Goal: Contribute content: Add original content to the website for others to see

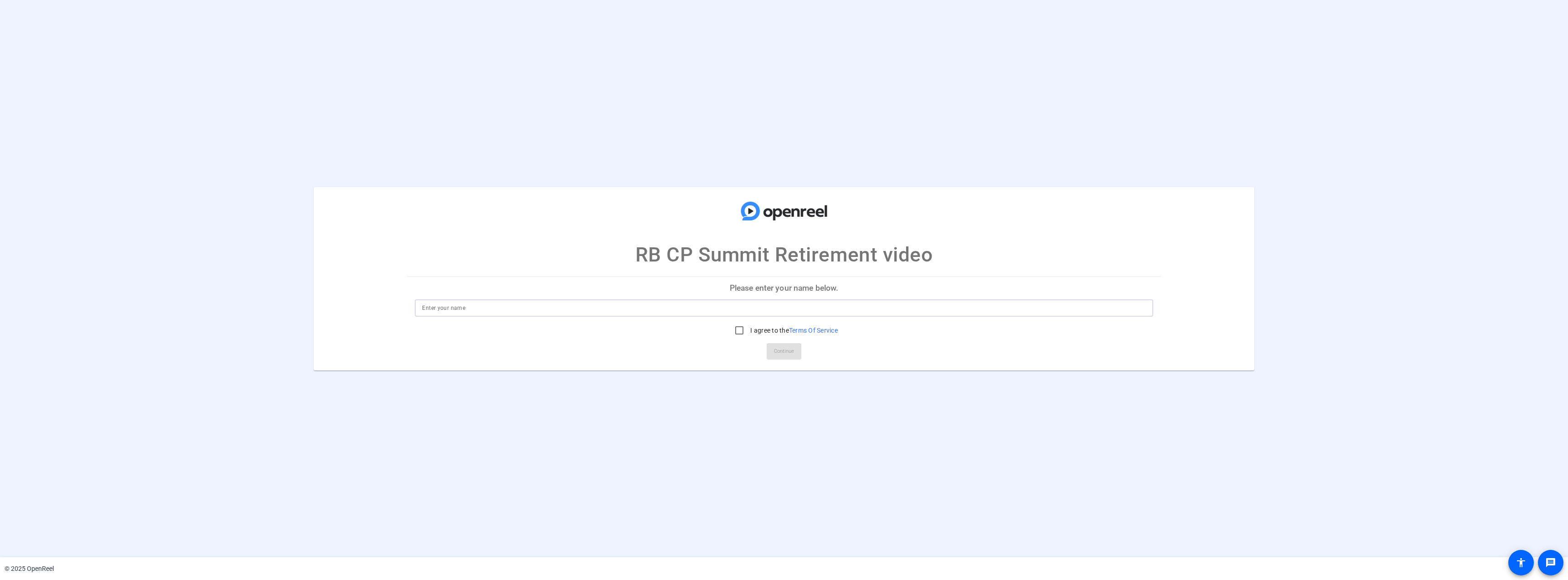
click at [497, 306] on input at bounding box center [784, 307] width 724 height 11
type input "[PERSON_NAME]"
click at [736, 328] on input "I agree to the Terms Of Service" at bounding box center [739, 329] width 18 height 18
checkbox input "true"
click at [794, 355] on span "Continue" at bounding box center [784, 351] width 20 height 14
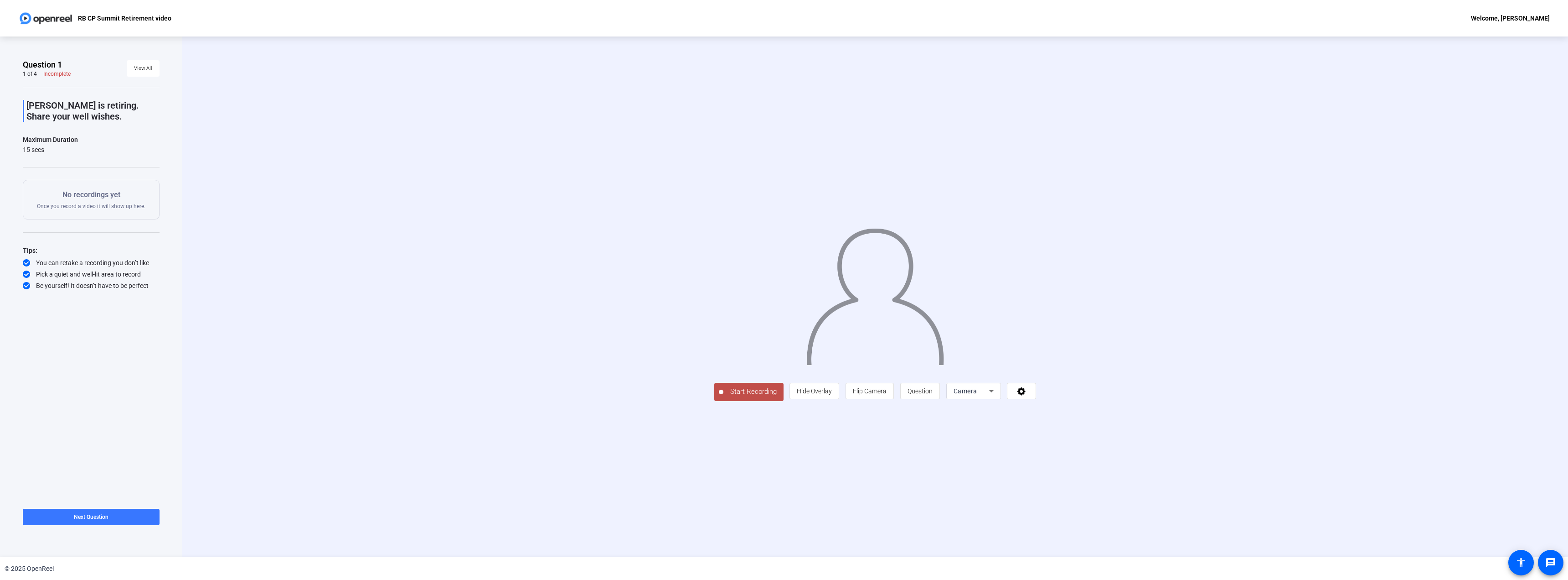
click at [724, 397] on span "Start Recording" at bounding box center [754, 391] width 60 height 10
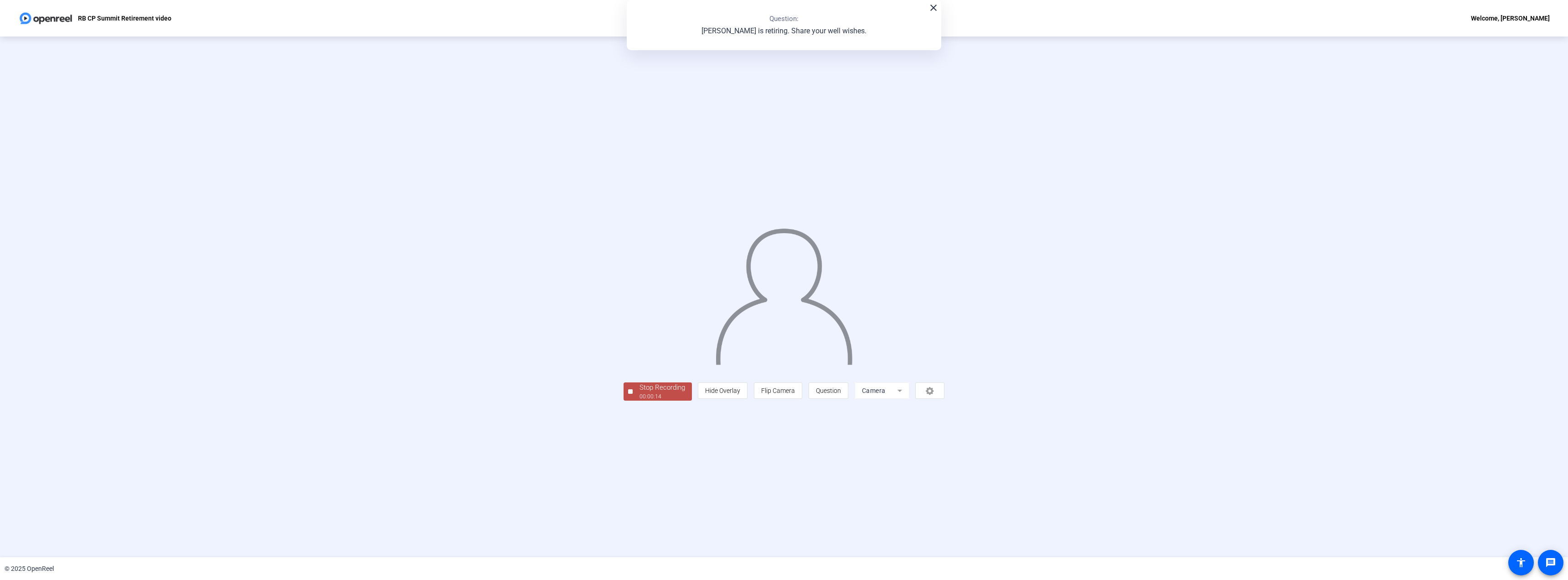
click at [640, 401] on div "00:00:14" at bounding box center [662, 396] width 45 height 9
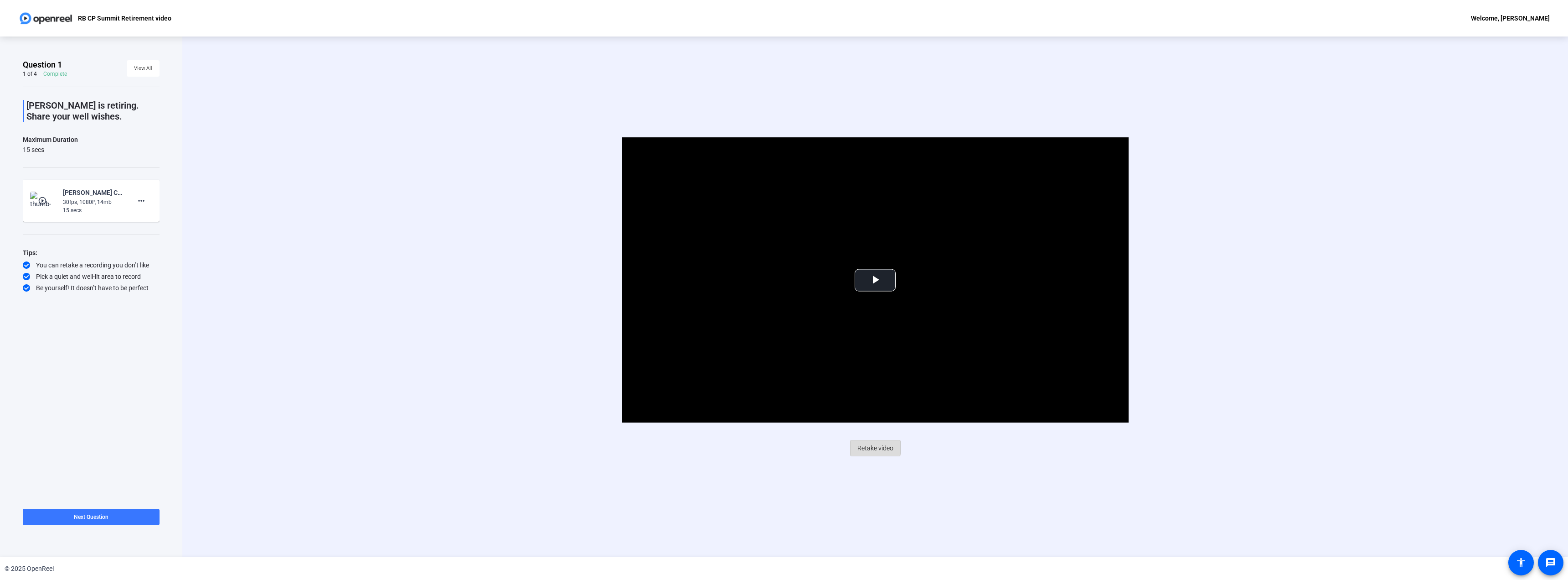
click at [869, 445] on span "Retake video" at bounding box center [875, 448] width 36 height 17
click at [869, 447] on span "Retake video" at bounding box center [875, 448] width 36 height 17
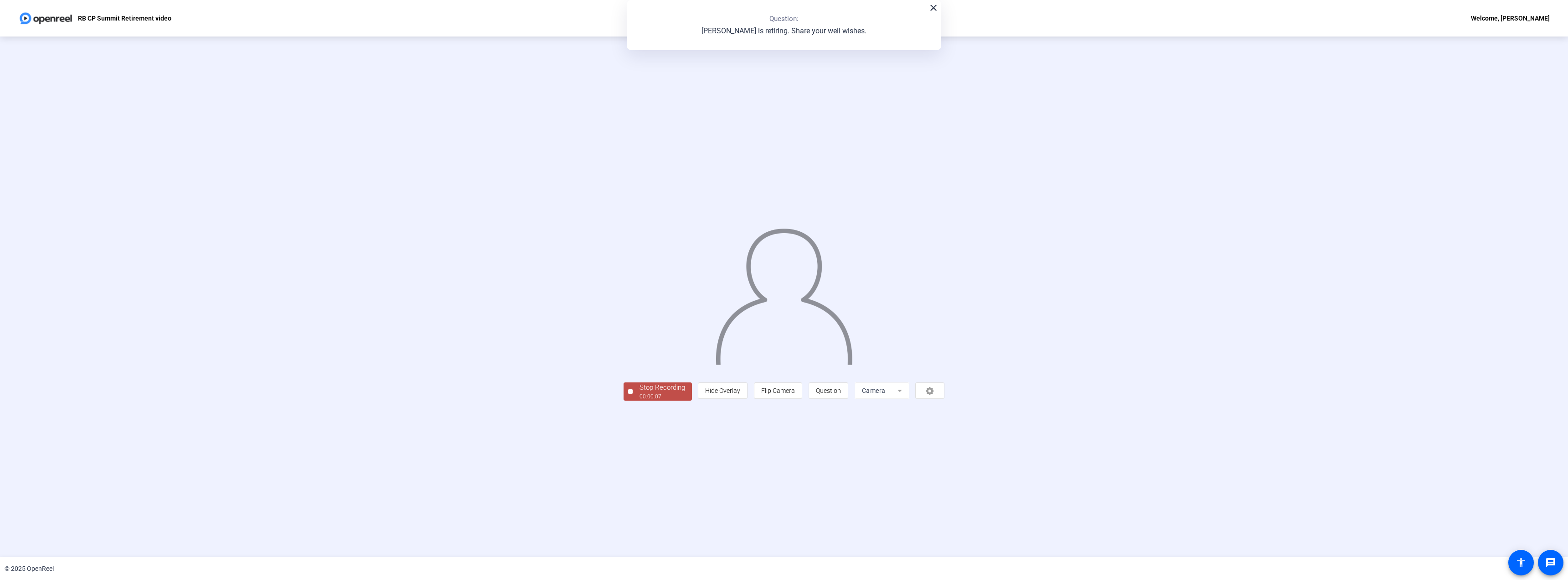
click at [640, 393] on div "Stop Recording" at bounding box center [662, 388] width 45 height 10
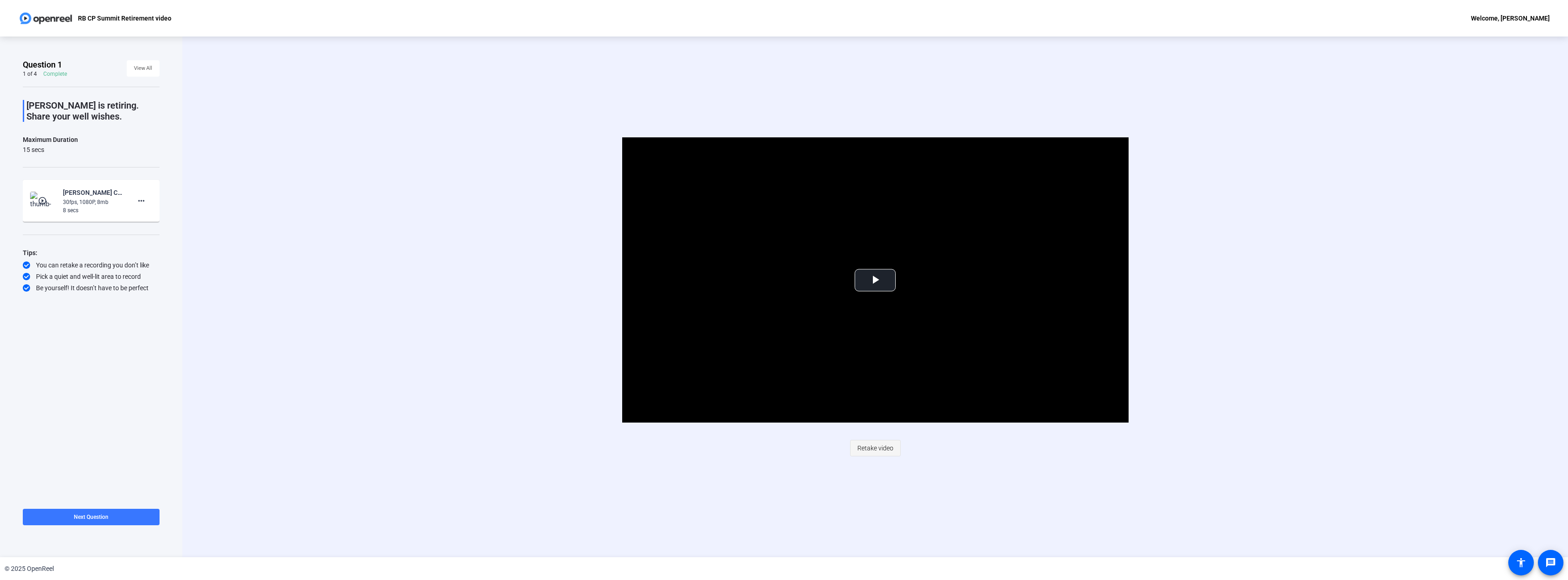
click at [878, 448] on span "Retake video" at bounding box center [875, 448] width 36 height 17
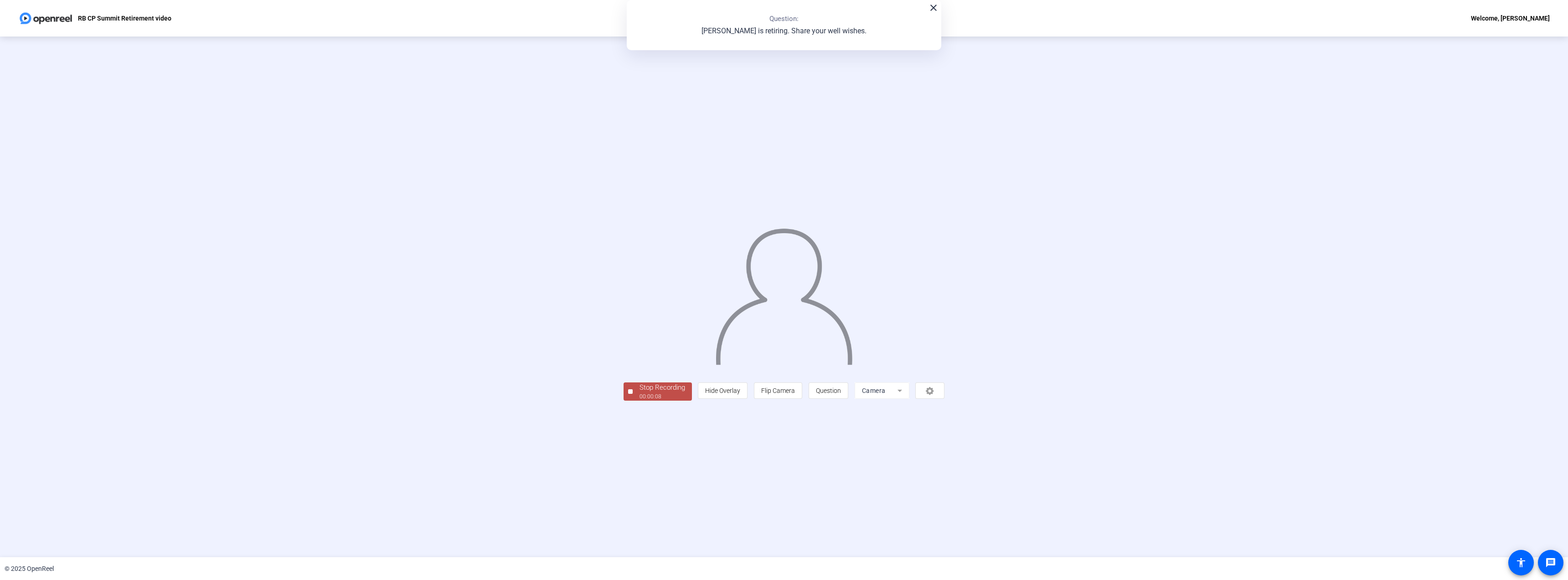
click at [640, 401] on div "00:00:08" at bounding box center [662, 396] width 45 height 9
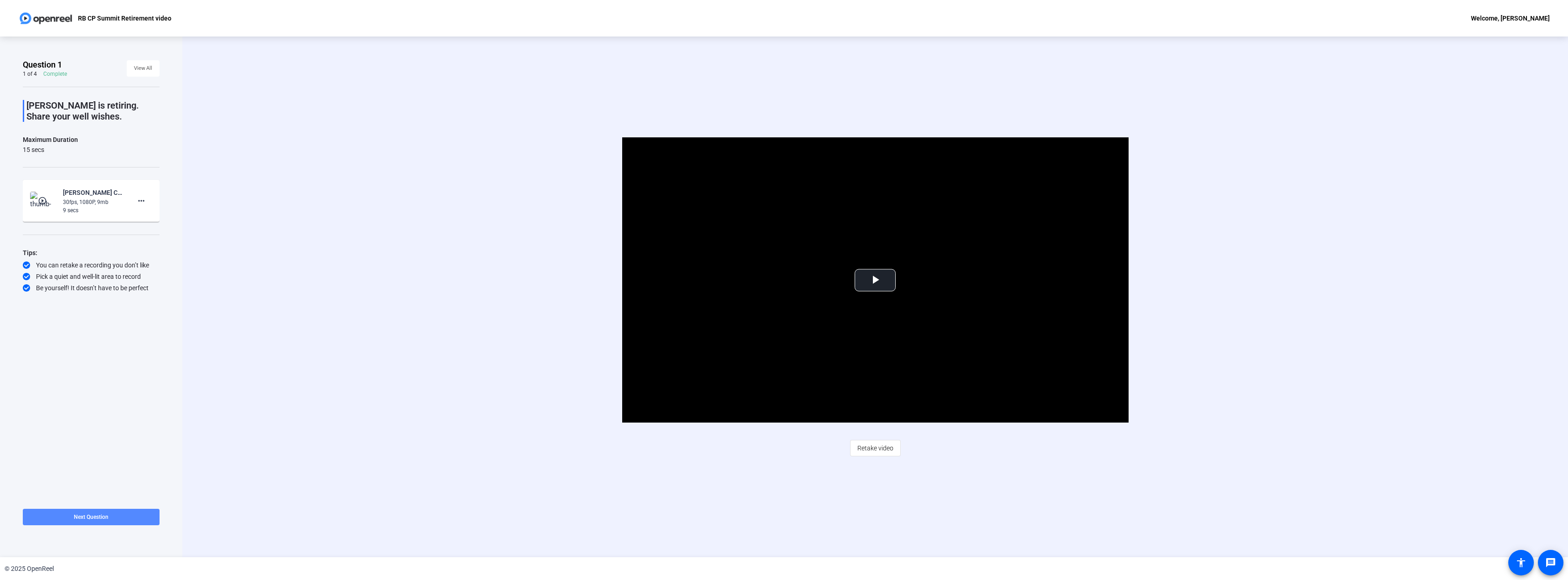
click at [128, 516] on span at bounding box center [91, 517] width 136 height 22
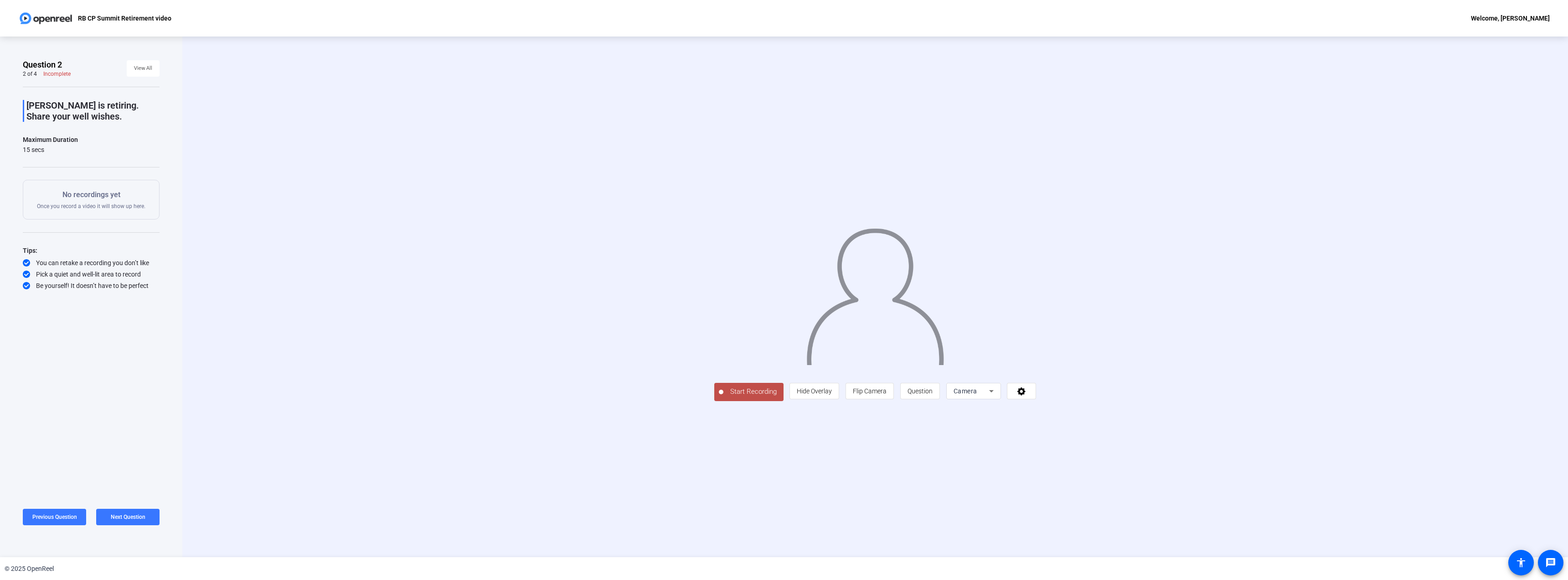
click at [724, 397] on span "Start Recording" at bounding box center [754, 391] width 60 height 10
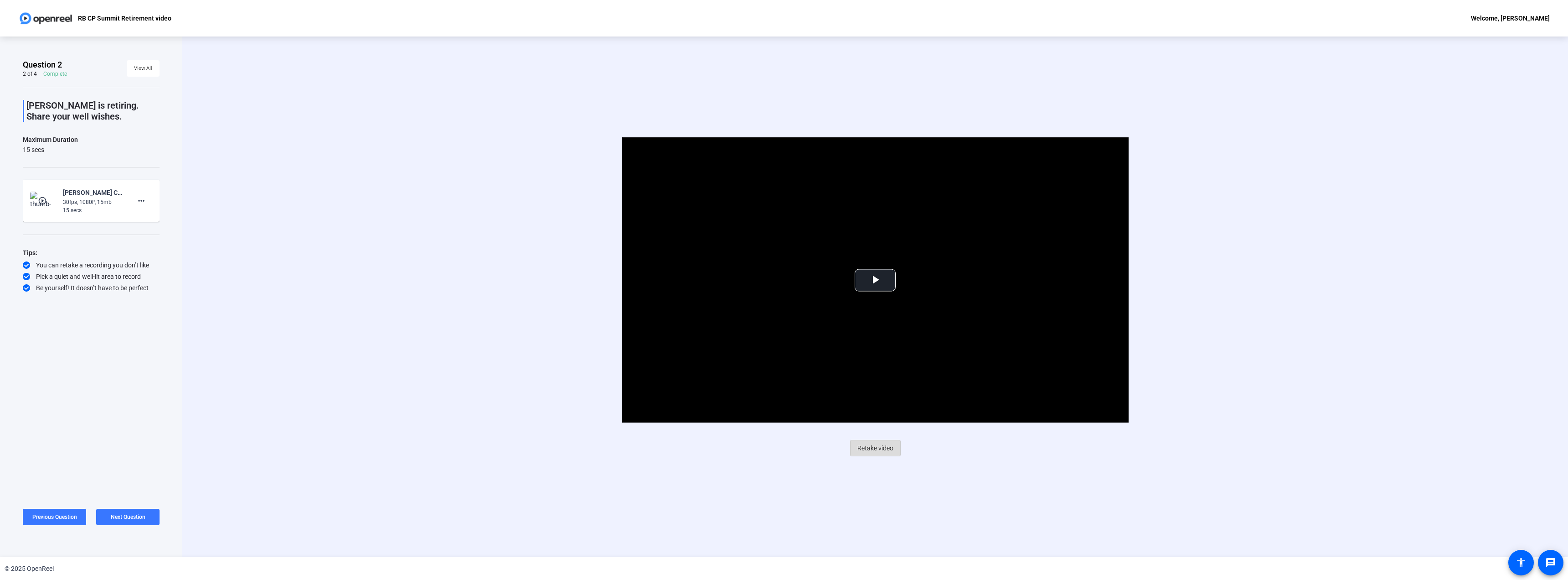
click at [883, 450] on span "Retake video" at bounding box center [875, 448] width 36 height 17
click at [871, 450] on span "Retake video" at bounding box center [875, 448] width 36 height 17
click at [129, 514] on span "Next Question" at bounding box center [128, 517] width 34 height 6
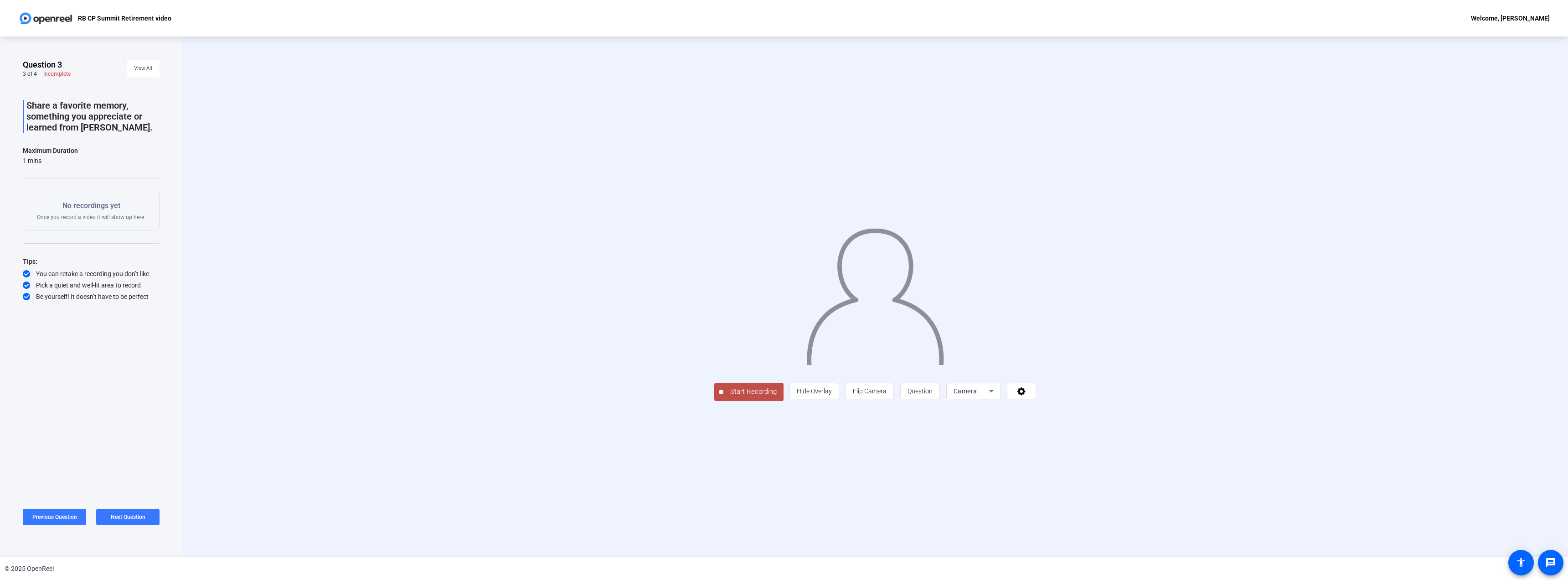
click at [724, 397] on span "Start Recording" at bounding box center [754, 391] width 60 height 10
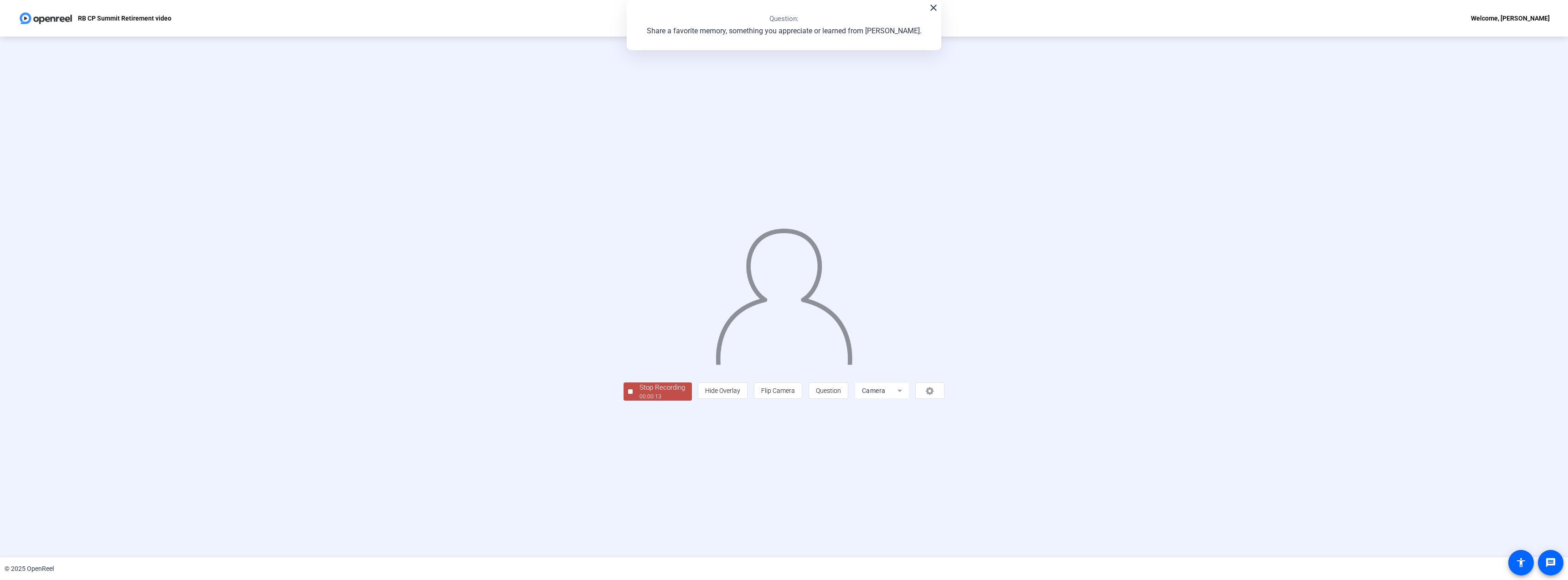
click at [640, 401] on div "00:00:13" at bounding box center [662, 396] width 45 height 9
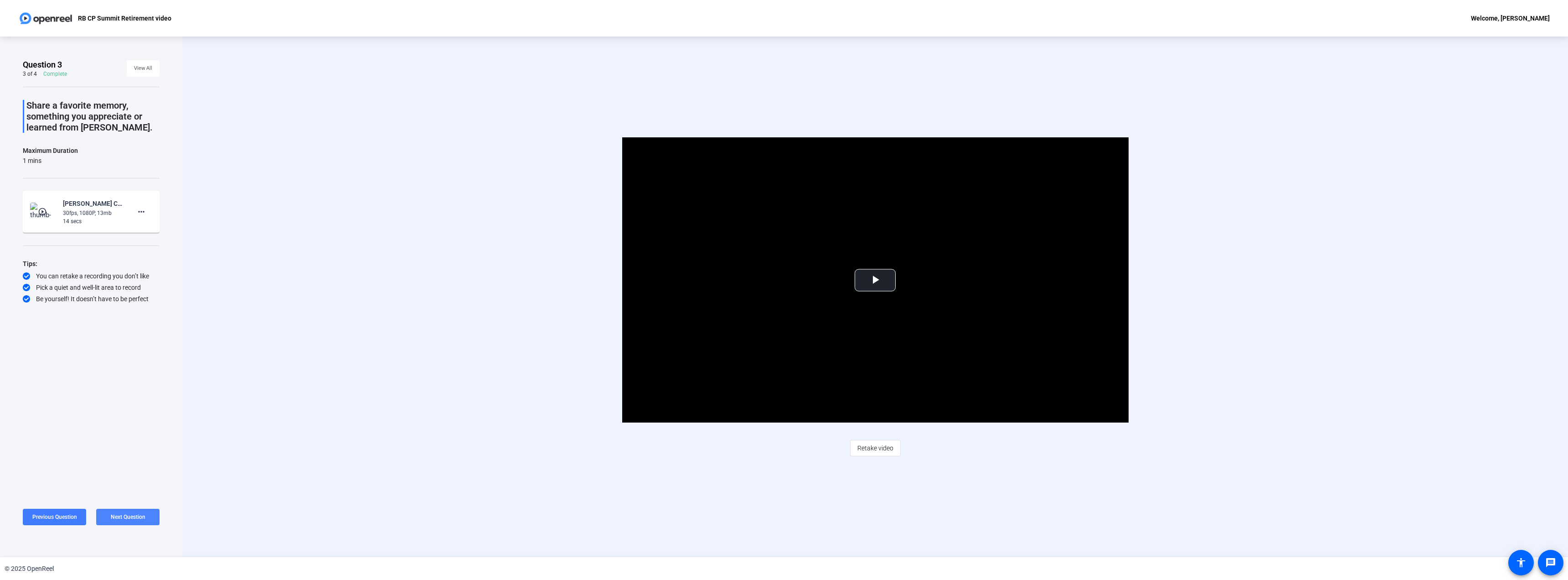
click at [133, 517] on span "Next Question" at bounding box center [128, 517] width 34 height 6
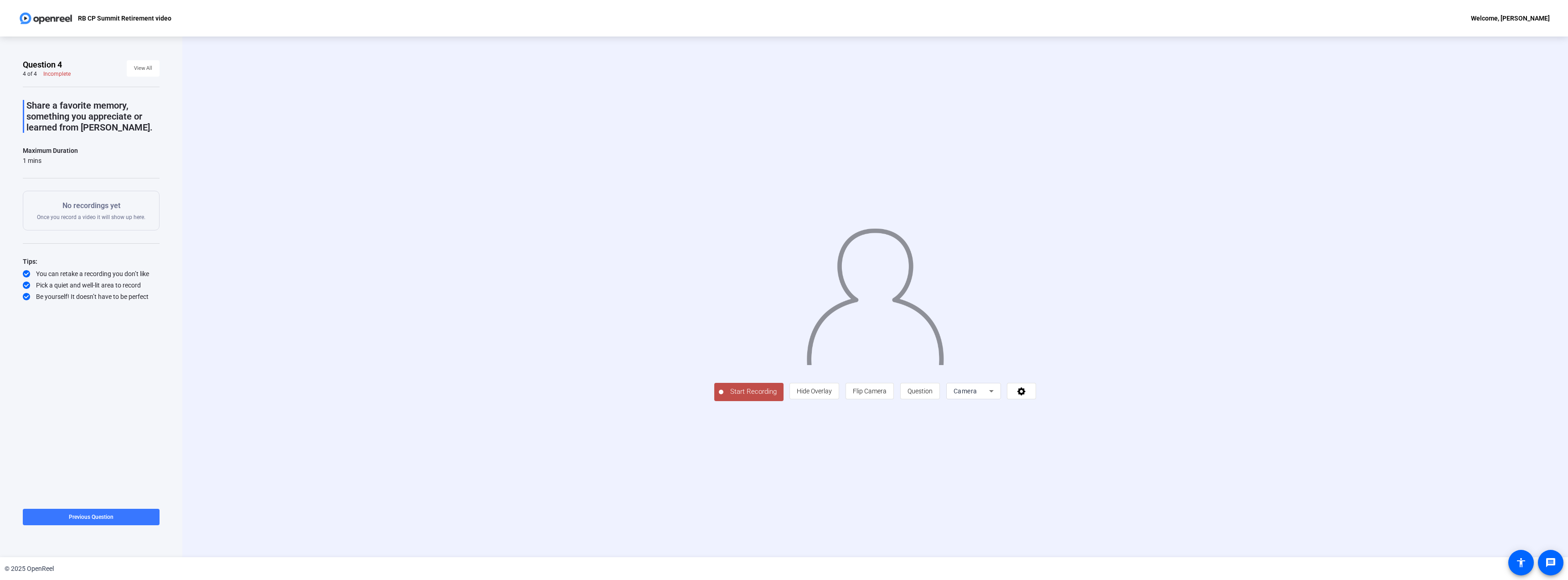
click at [724, 397] on span "Start Recording" at bounding box center [754, 391] width 60 height 10
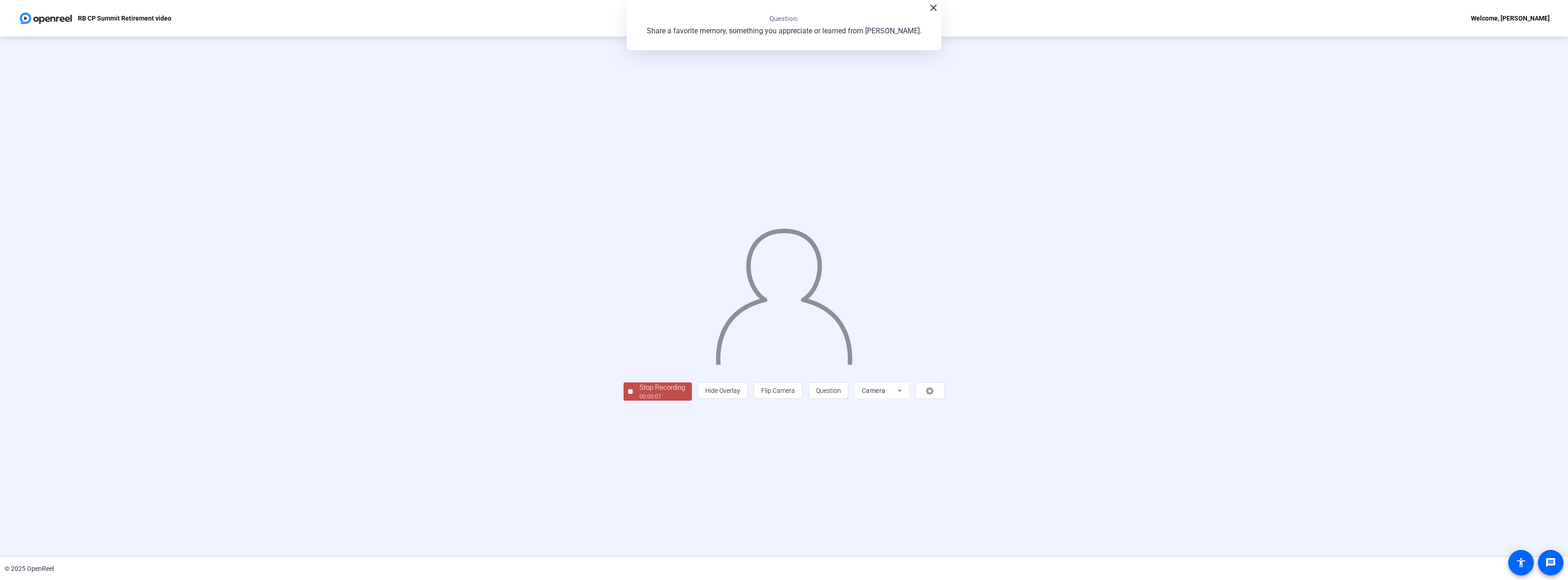
click at [640, 401] on div "00:00:07" at bounding box center [662, 396] width 45 height 9
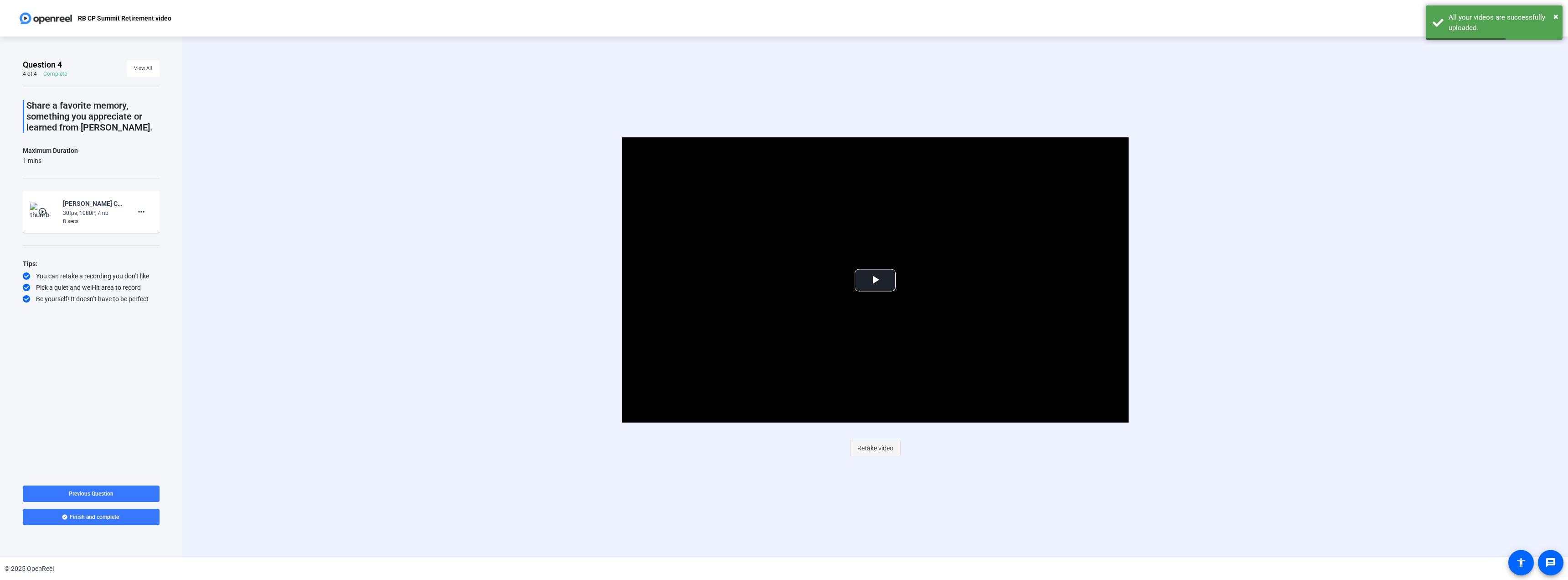
click at [880, 449] on span "Retake video" at bounding box center [875, 448] width 36 height 17
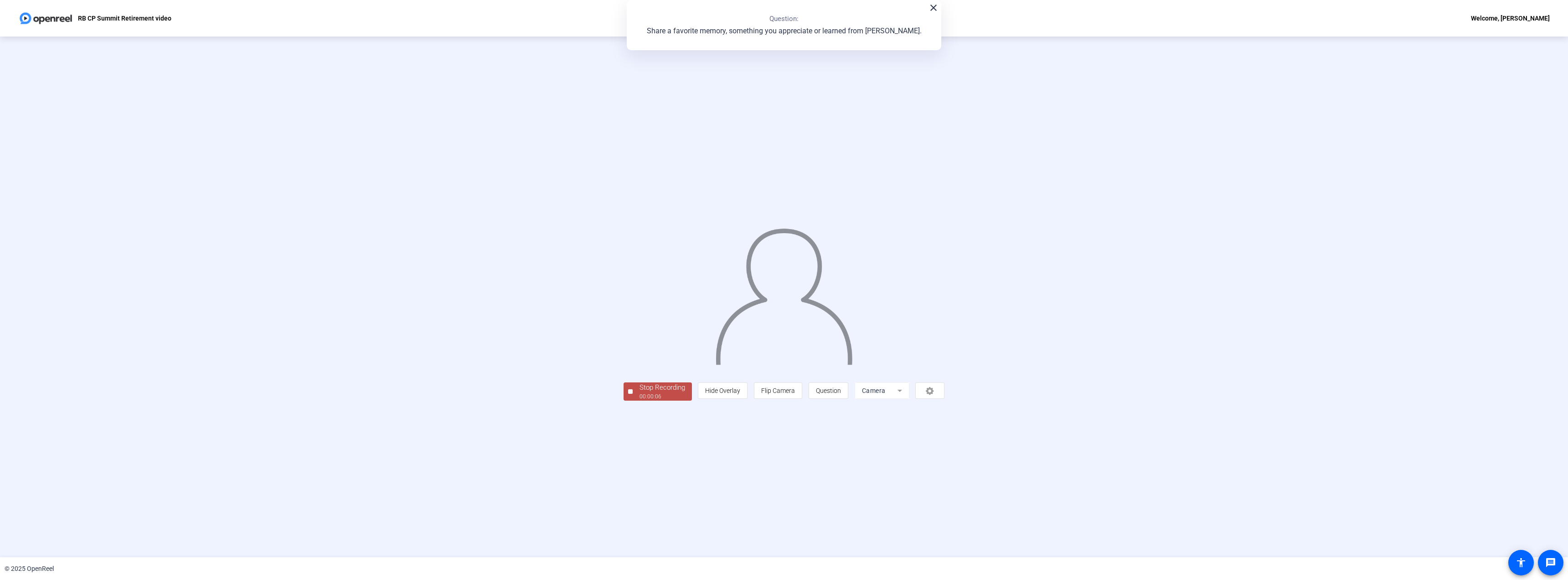
click at [640, 401] on div "00:00:06" at bounding box center [662, 396] width 45 height 9
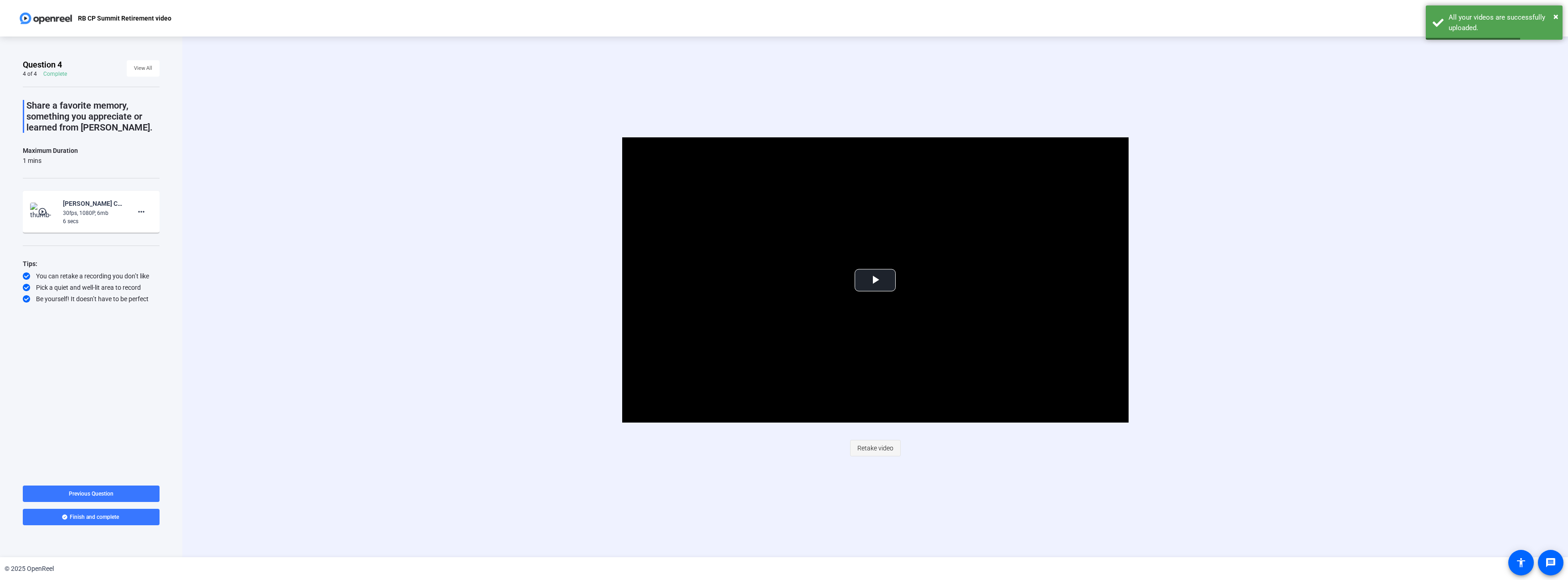
click at [877, 454] on span "Retake video" at bounding box center [875, 448] width 36 height 17
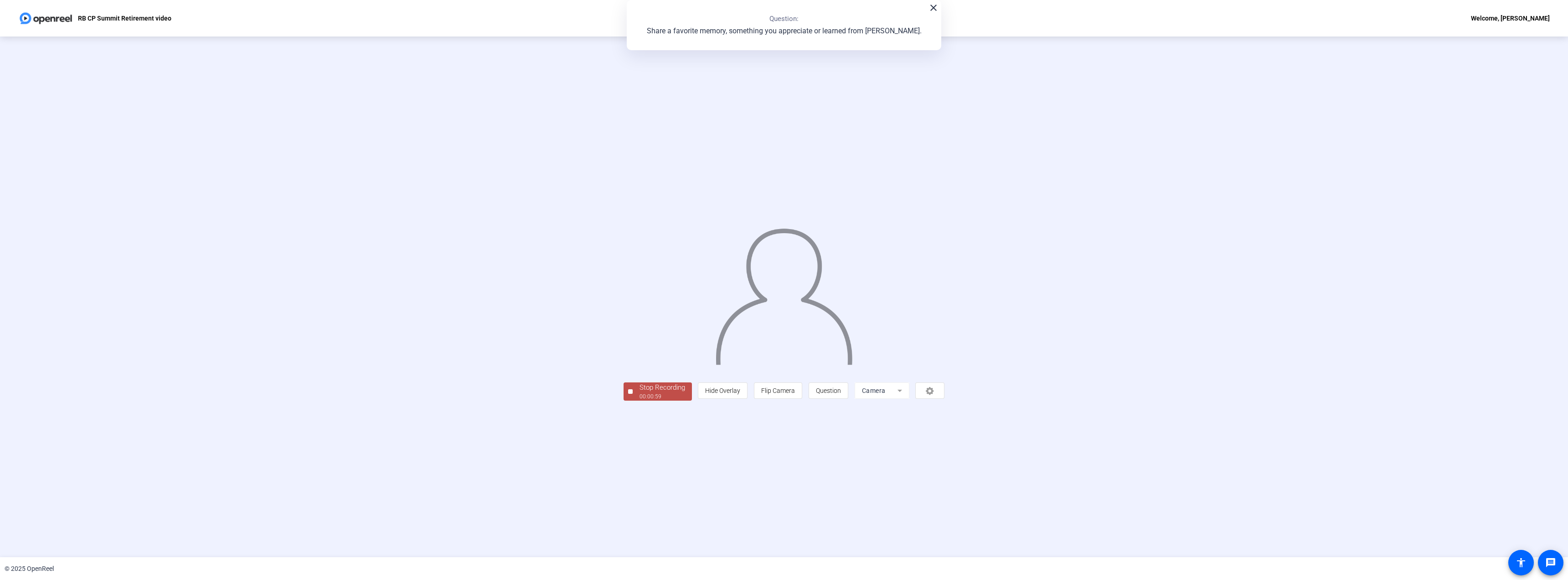
click at [640, 393] on div "Stop Recording" at bounding box center [662, 388] width 45 height 10
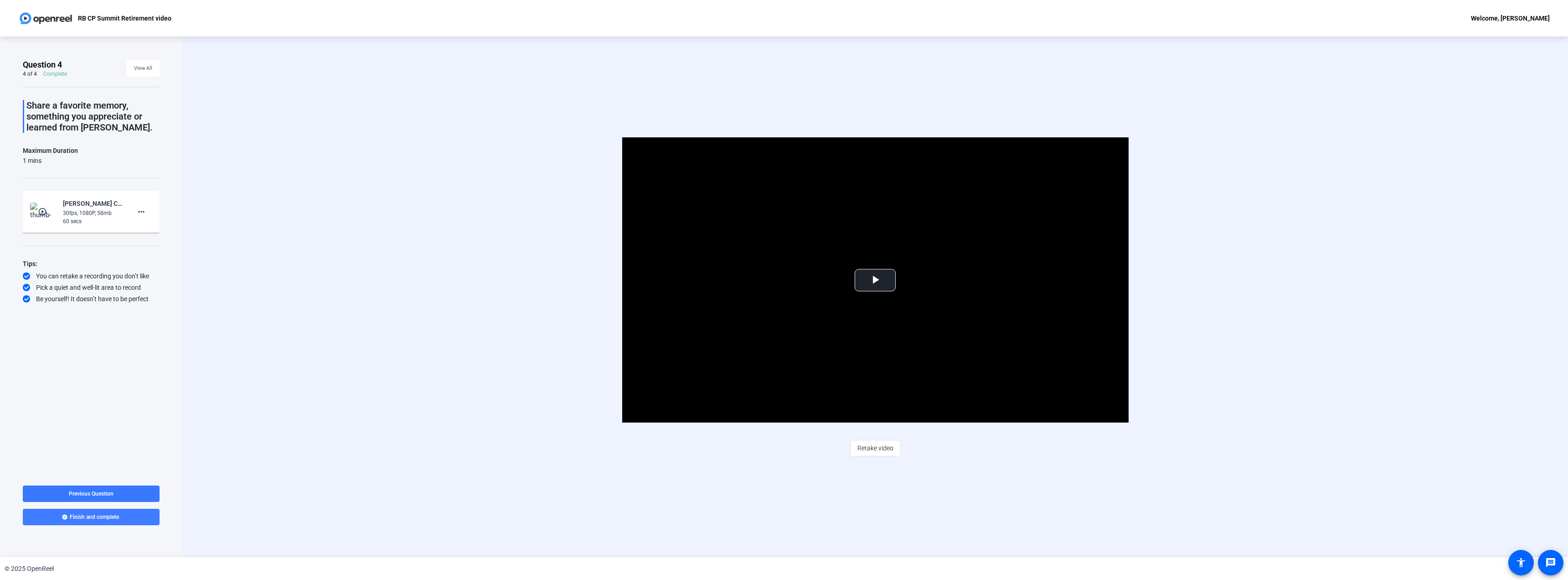
click at [124, 516] on span at bounding box center [91, 517] width 136 height 22
